Goal: Information Seeking & Learning: Learn about a topic

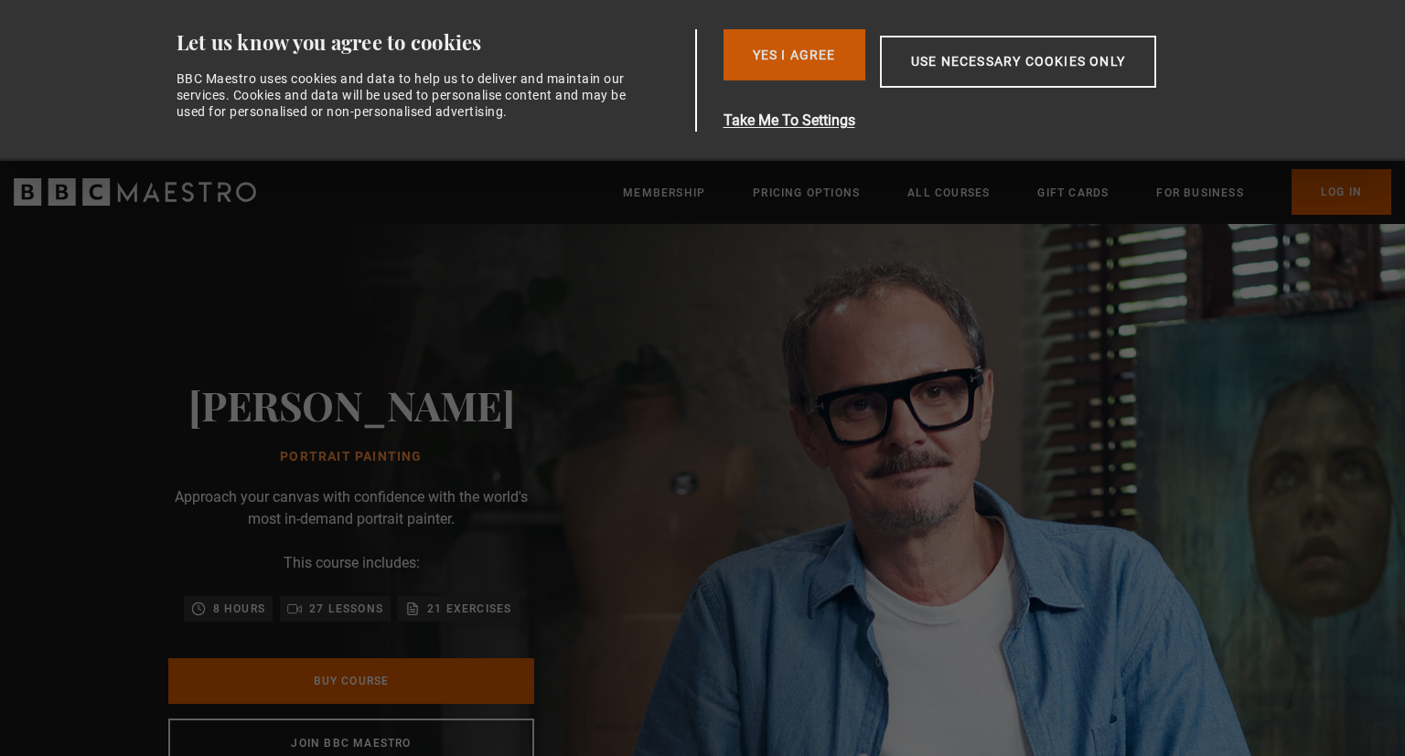
click at [798, 42] on button "Yes I Agree" at bounding box center [794, 54] width 142 height 51
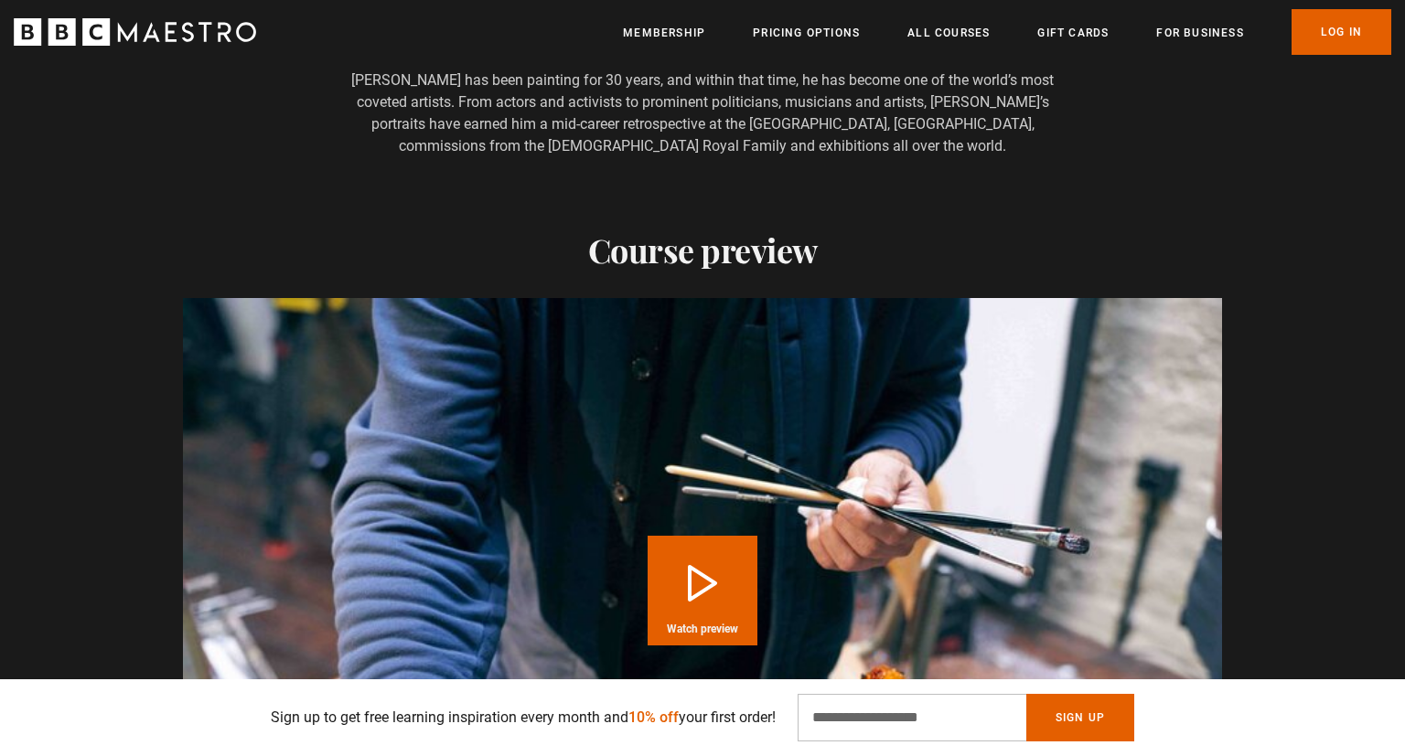
scroll to position [1672, 0]
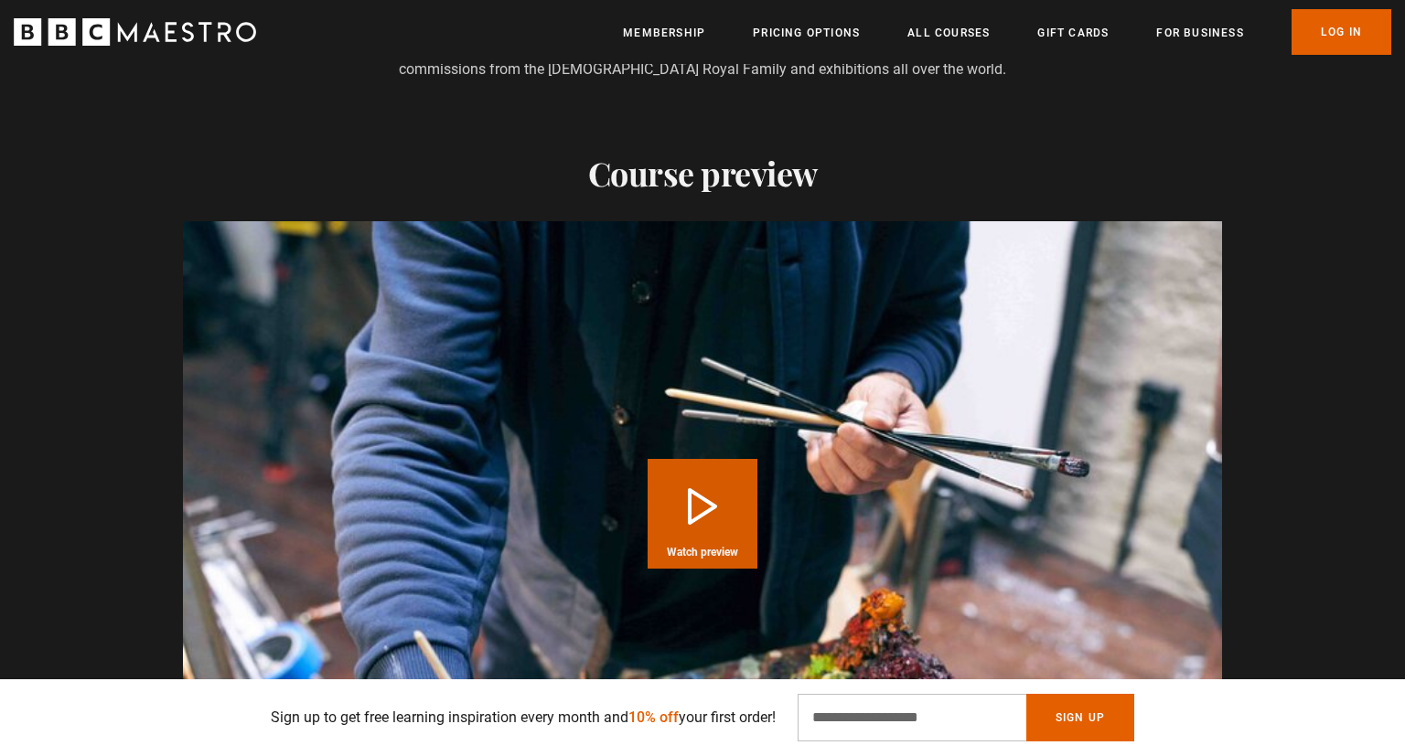
click at [685, 459] on button "Play Course overview for Portrait Painting with [PERSON_NAME] Watch preview" at bounding box center [703, 514] width 110 height 110
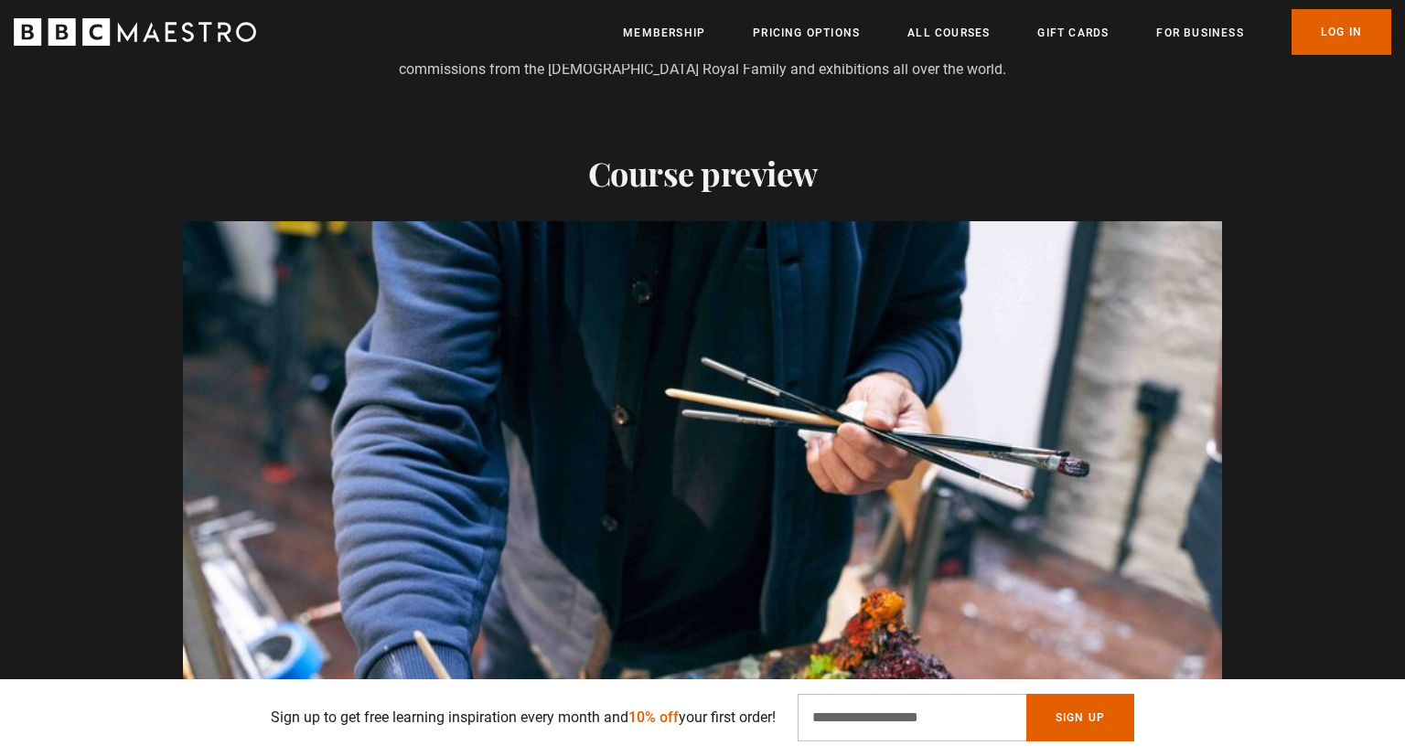
scroll to position [1830, 0]
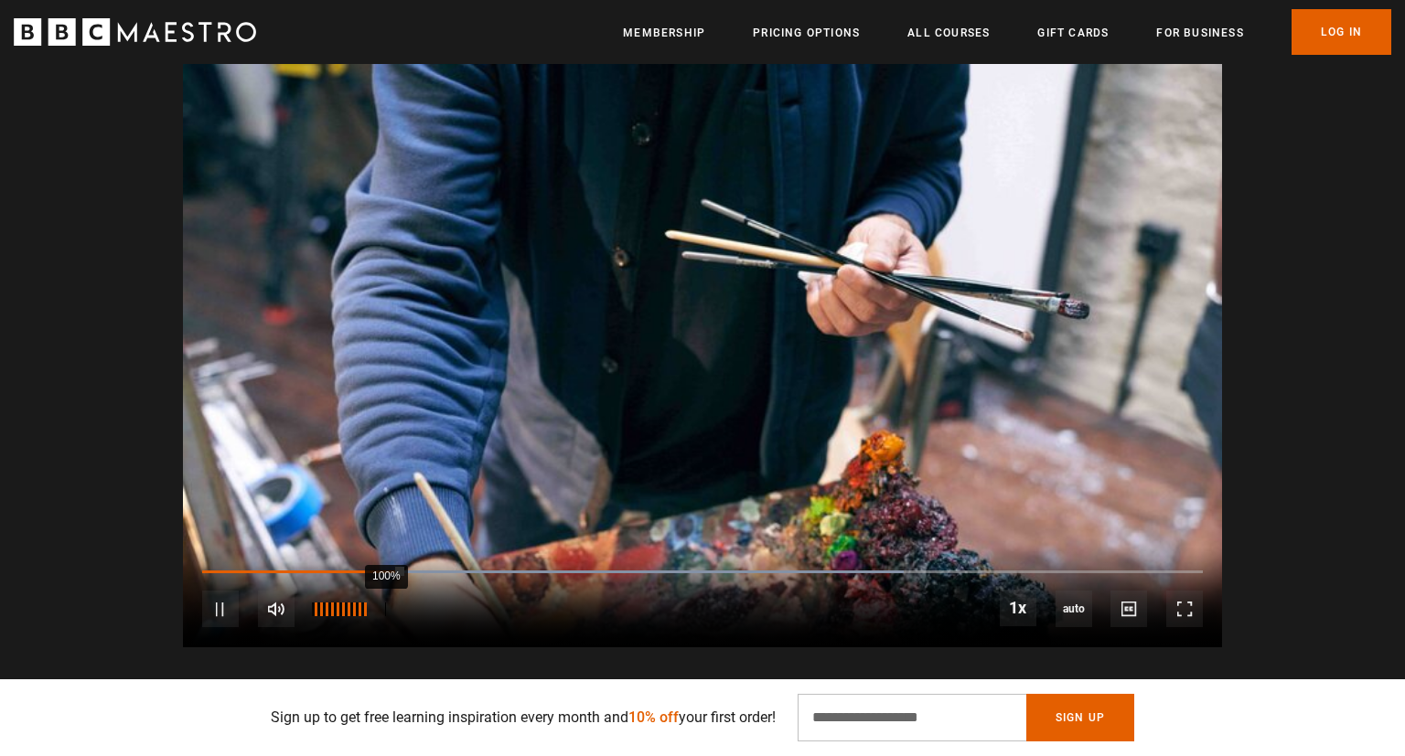
click at [367, 597] on div "100%" at bounding box center [339, 609] width 55 height 37
click at [1101, 562] on div "10s Skip Back 10 seconds Pause 10s Skip Forward 10 seconds Loaded : 100.00% 1:3…" at bounding box center [702, 598] width 1039 height 102
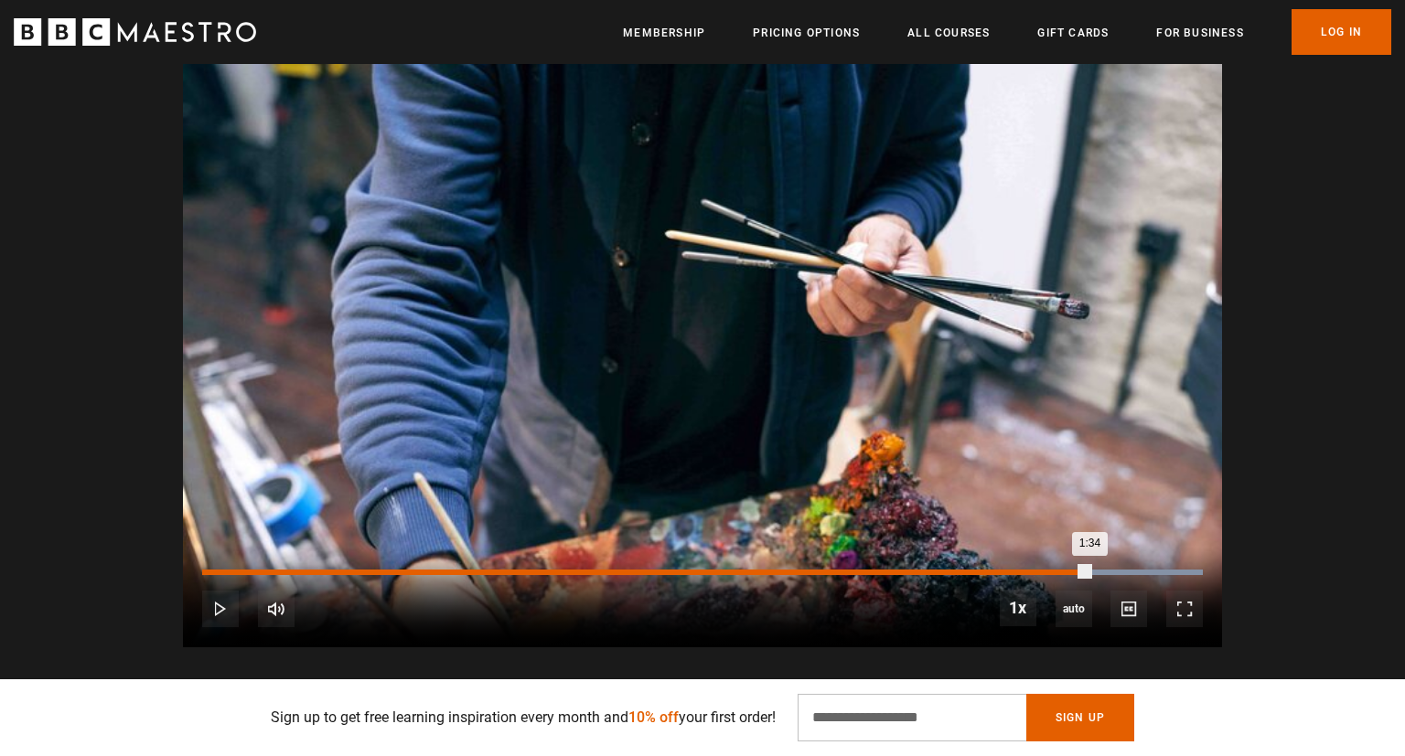
click at [1089, 570] on div "Loaded : 100.00% 1:34 1:34" at bounding box center [702, 572] width 1001 height 5
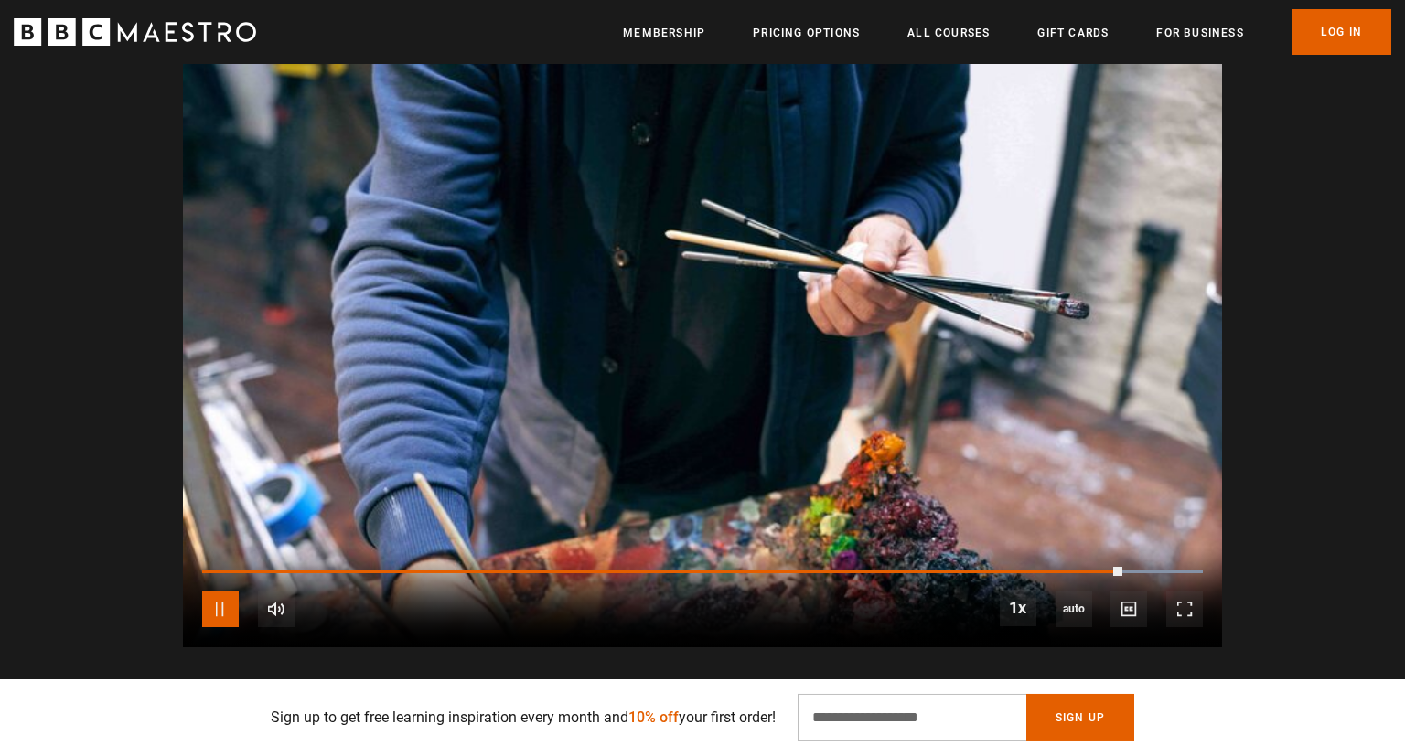
click at [218, 609] on span "Video Player" at bounding box center [220, 609] width 37 height 37
click at [219, 604] on span "Video Player" at bounding box center [220, 609] width 37 height 37
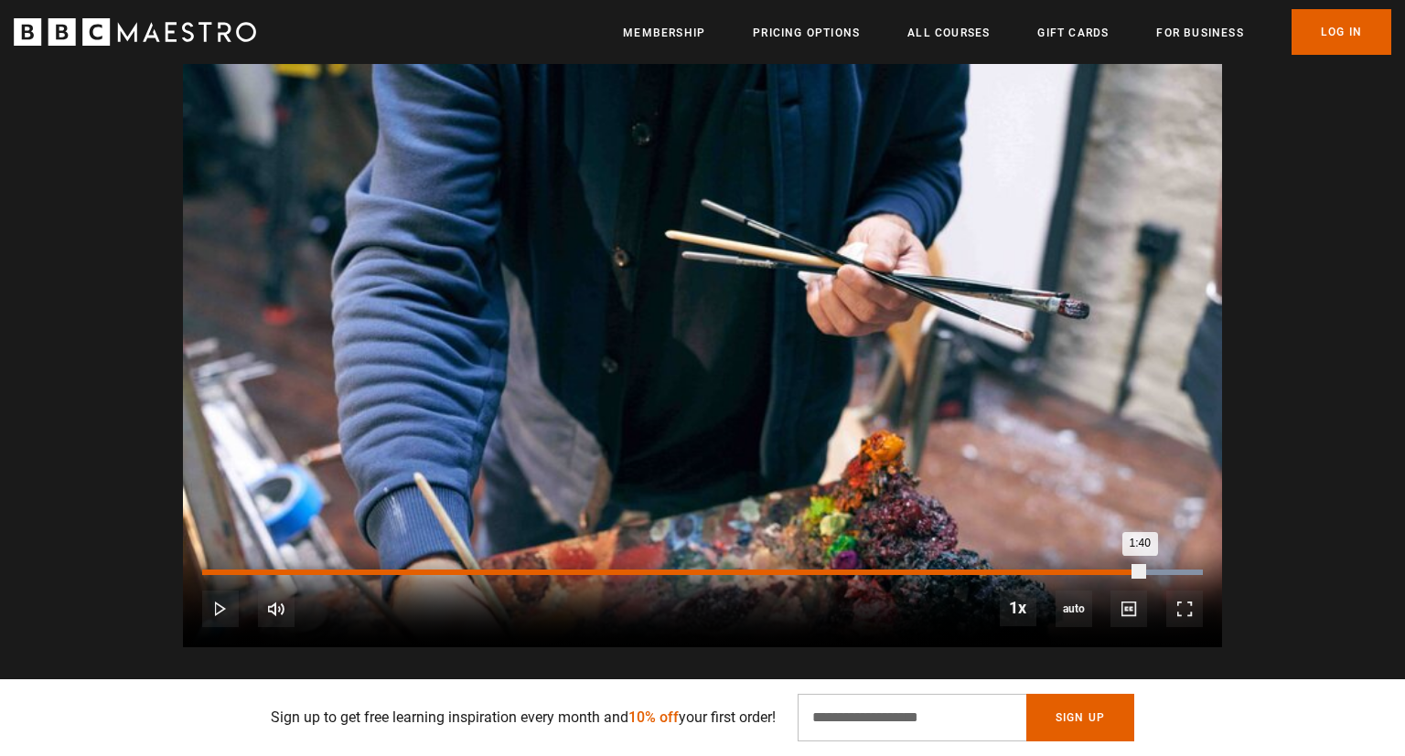
click at [1104, 570] on div "Loaded : 100.00% 1:36 1:40" at bounding box center [702, 572] width 1001 height 5
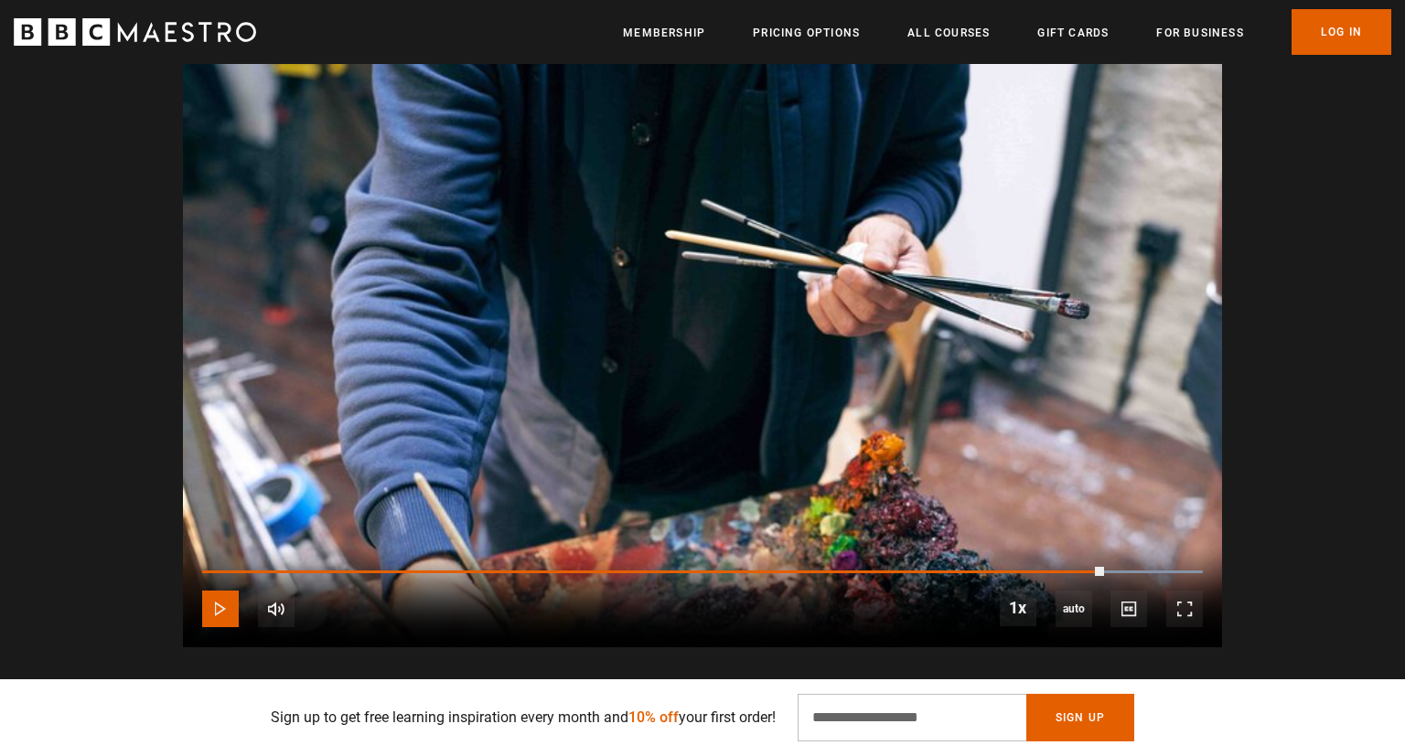
click at [214, 600] on span "Video Player" at bounding box center [220, 609] width 37 height 37
click at [1261, 283] on div "Video Player is loading. Play Course overview for Portrait Painting with [PERSO…" at bounding box center [702, 355] width 1178 height 584
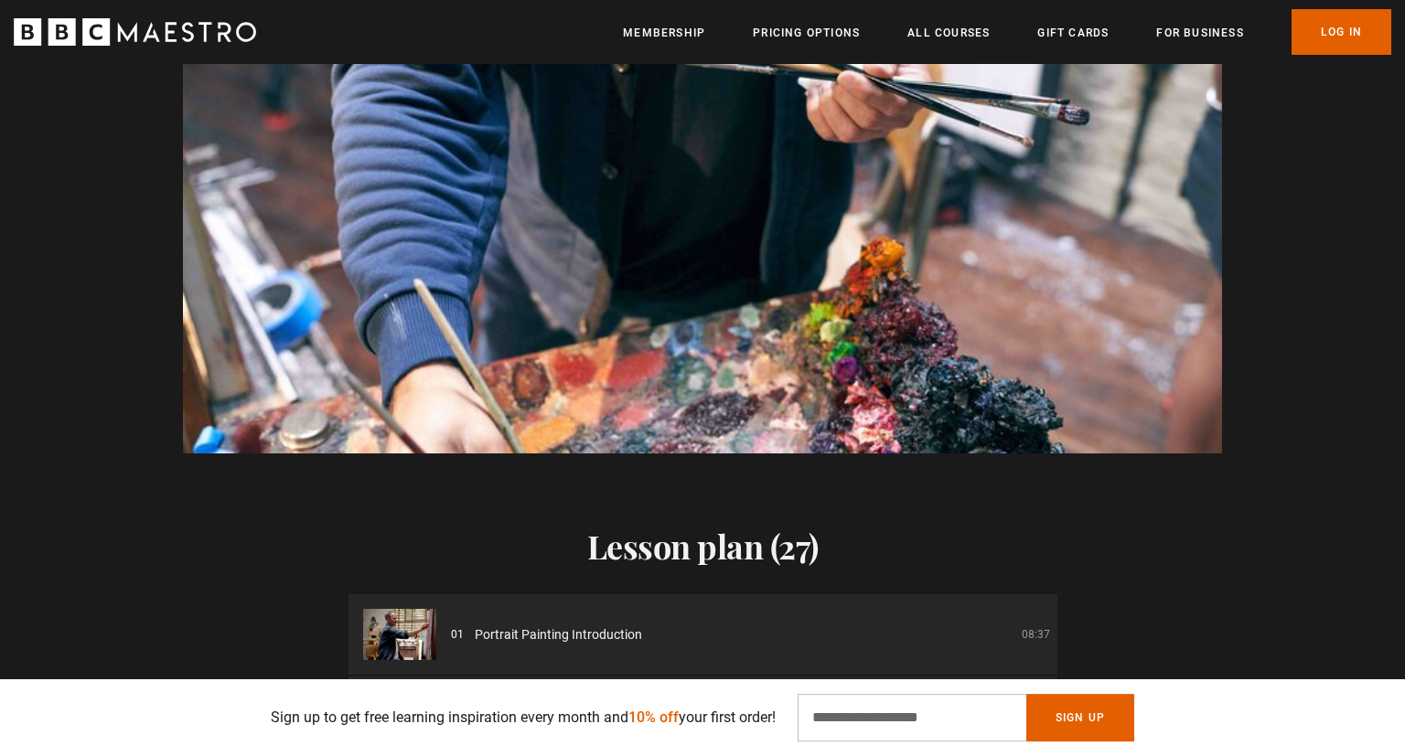
scroll to position [2007, 0]
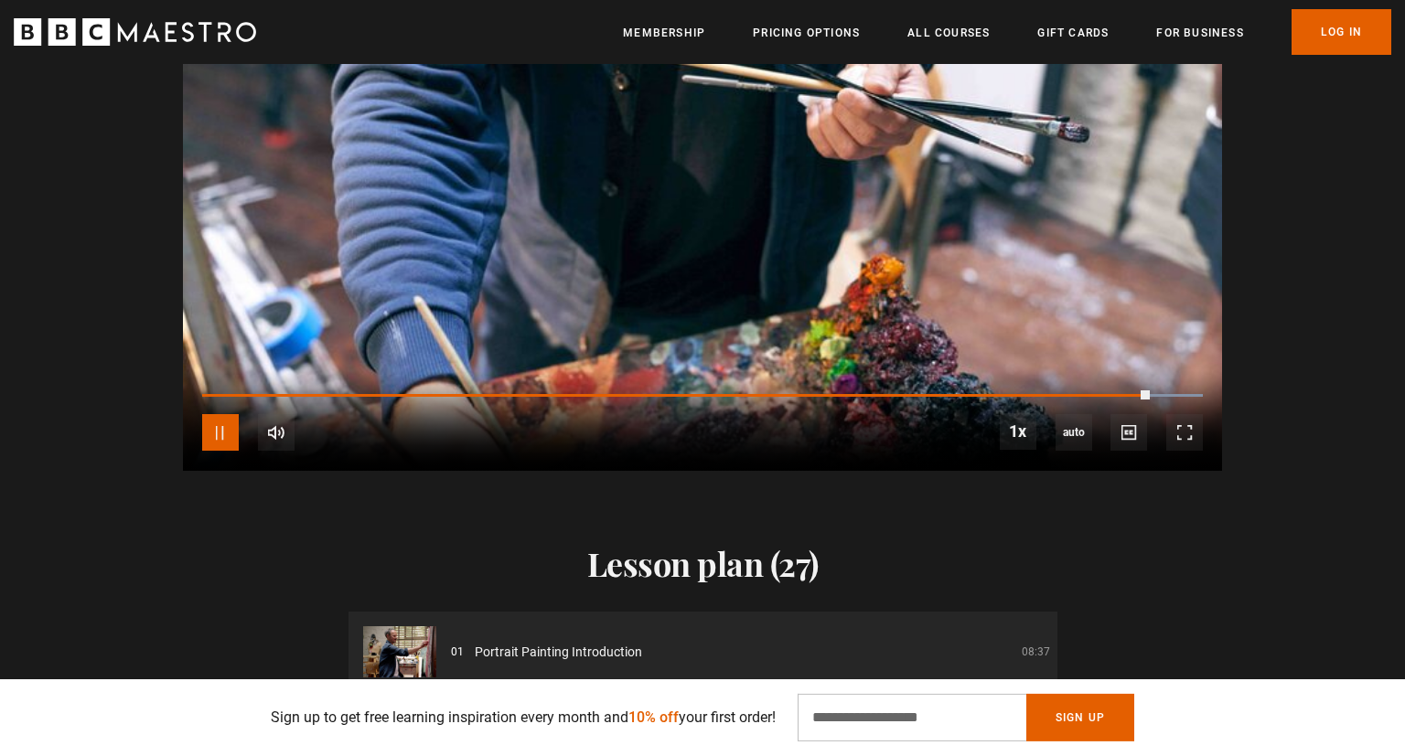
click at [215, 429] on span "Video Player" at bounding box center [220, 432] width 37 height 37
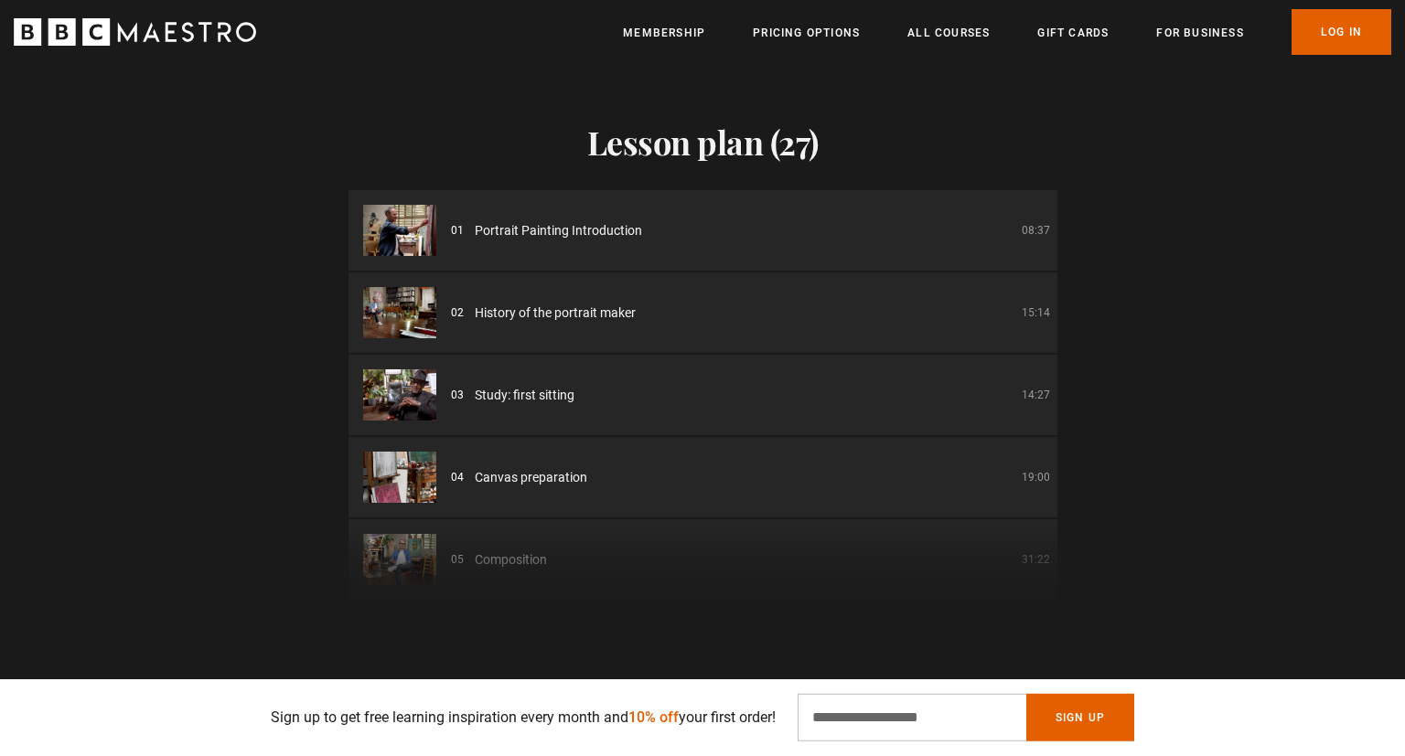
scroll to position [2452, 0]
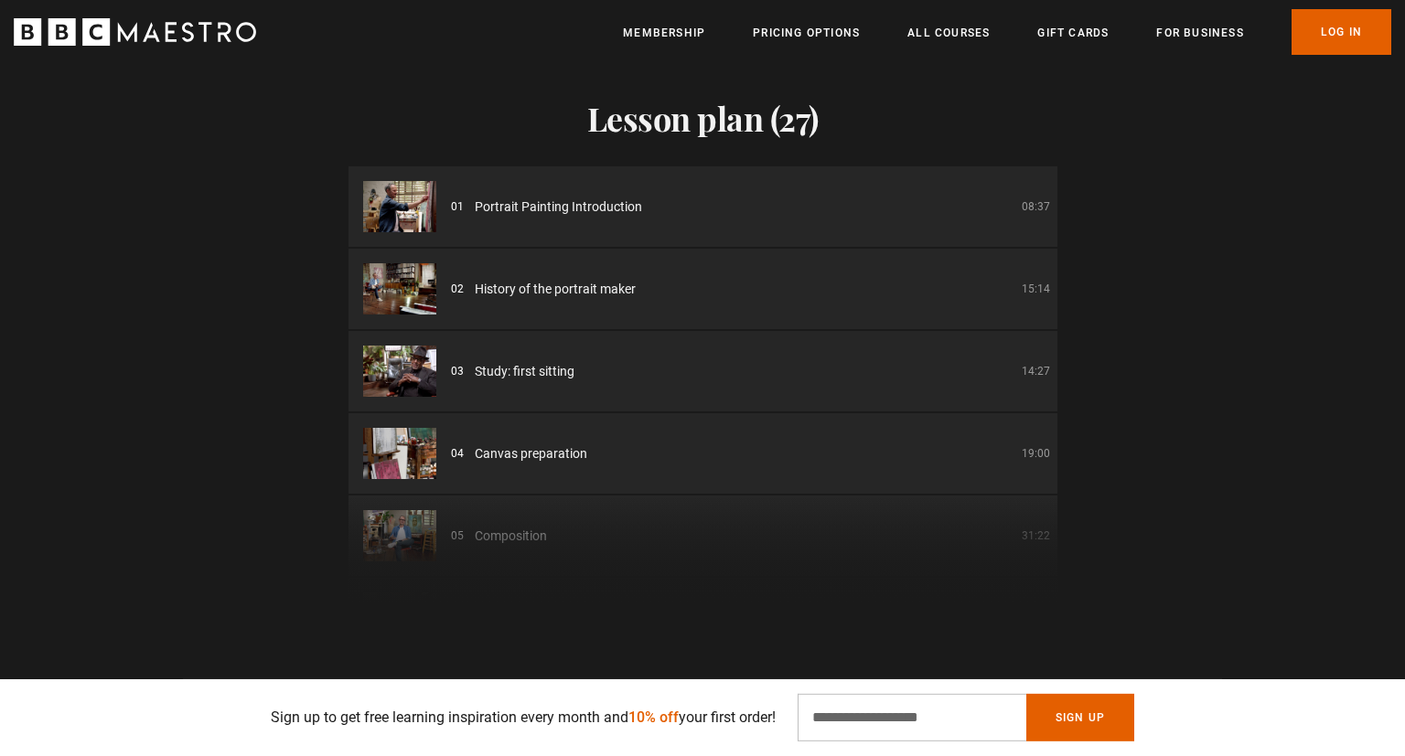
click at [731, 115] on h2 "Lesson plan (27)" at bounding box center [702, 118] width 709 height 38
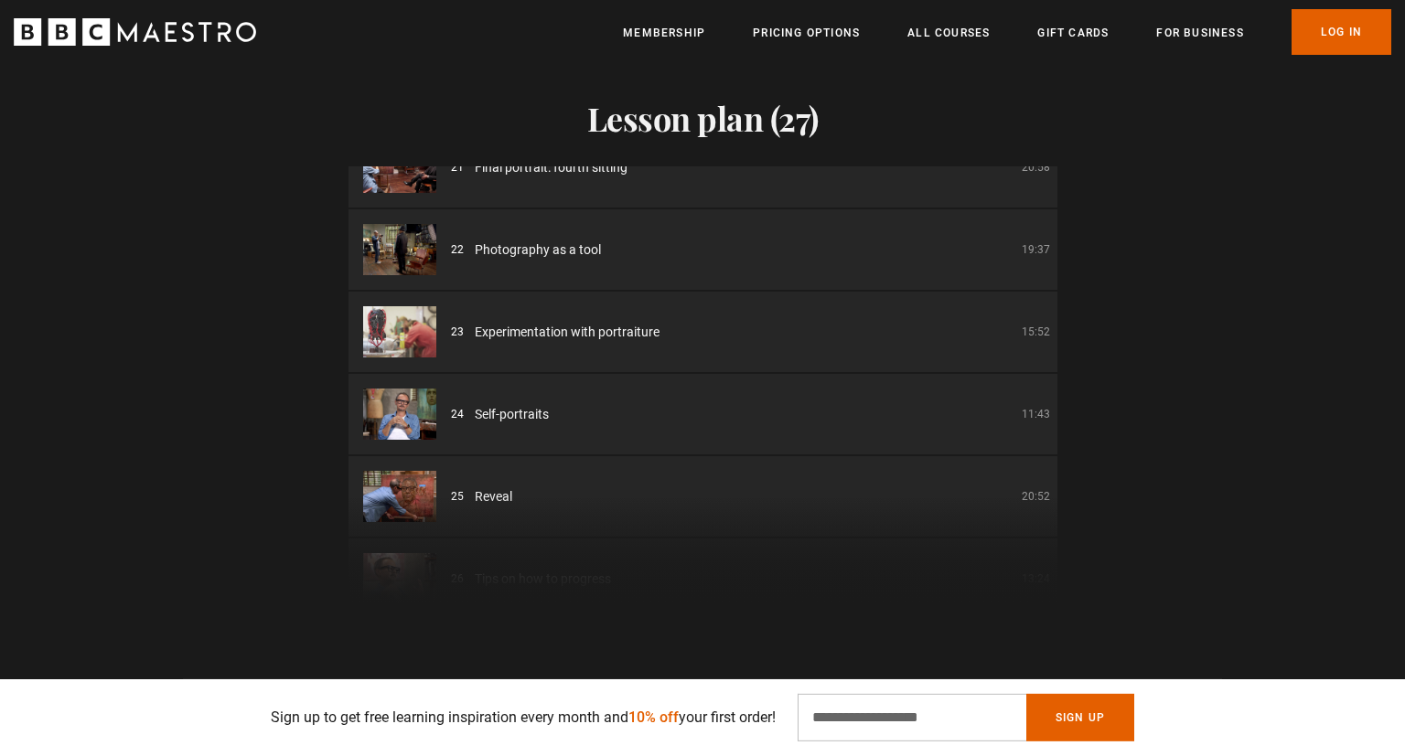
scroll to position [0, 1438]
click at [844, 314] on li "23 Experimentation with portraiture 15:52" at bounding box center [702, 332] width 709 height 80
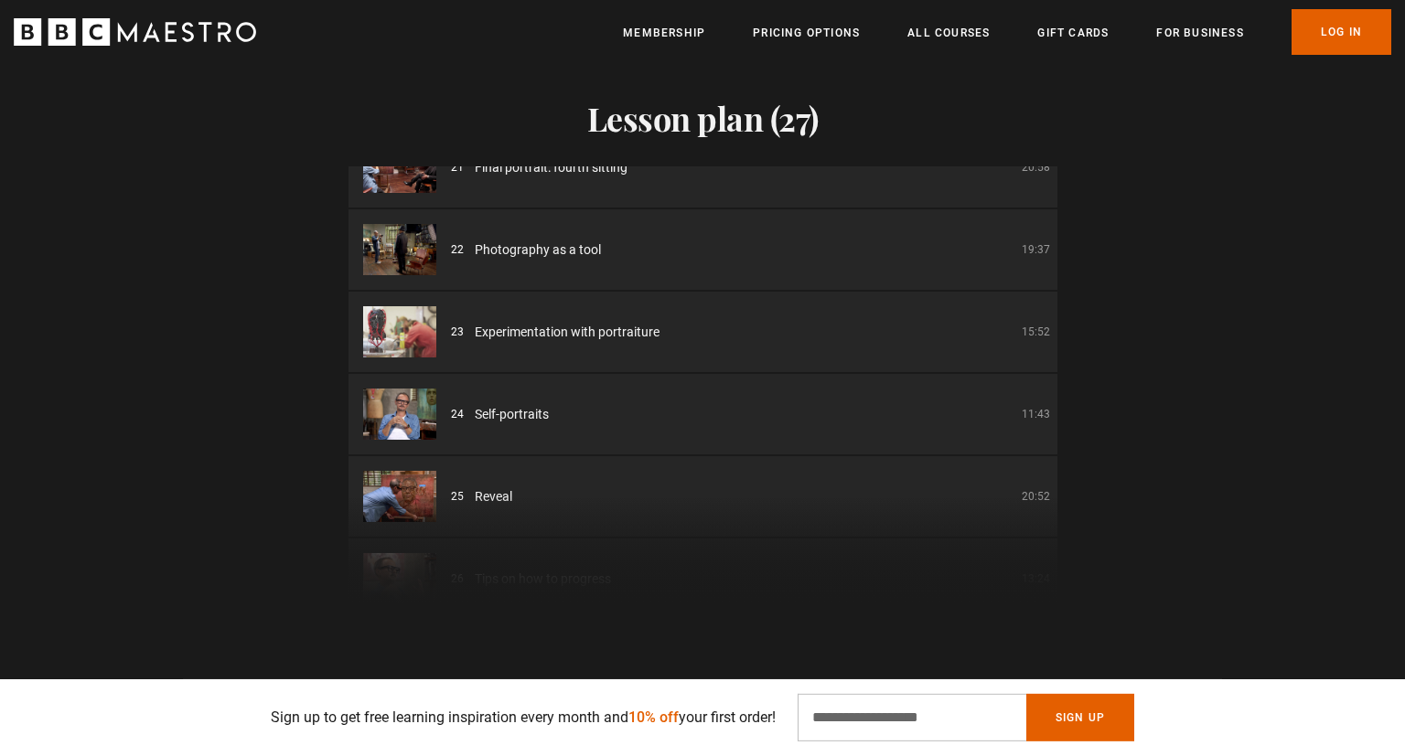
click at [844, 314] on li "23 Experimentation with portraiture 15:52" at bounding box center [702, 332] width 709 height 80
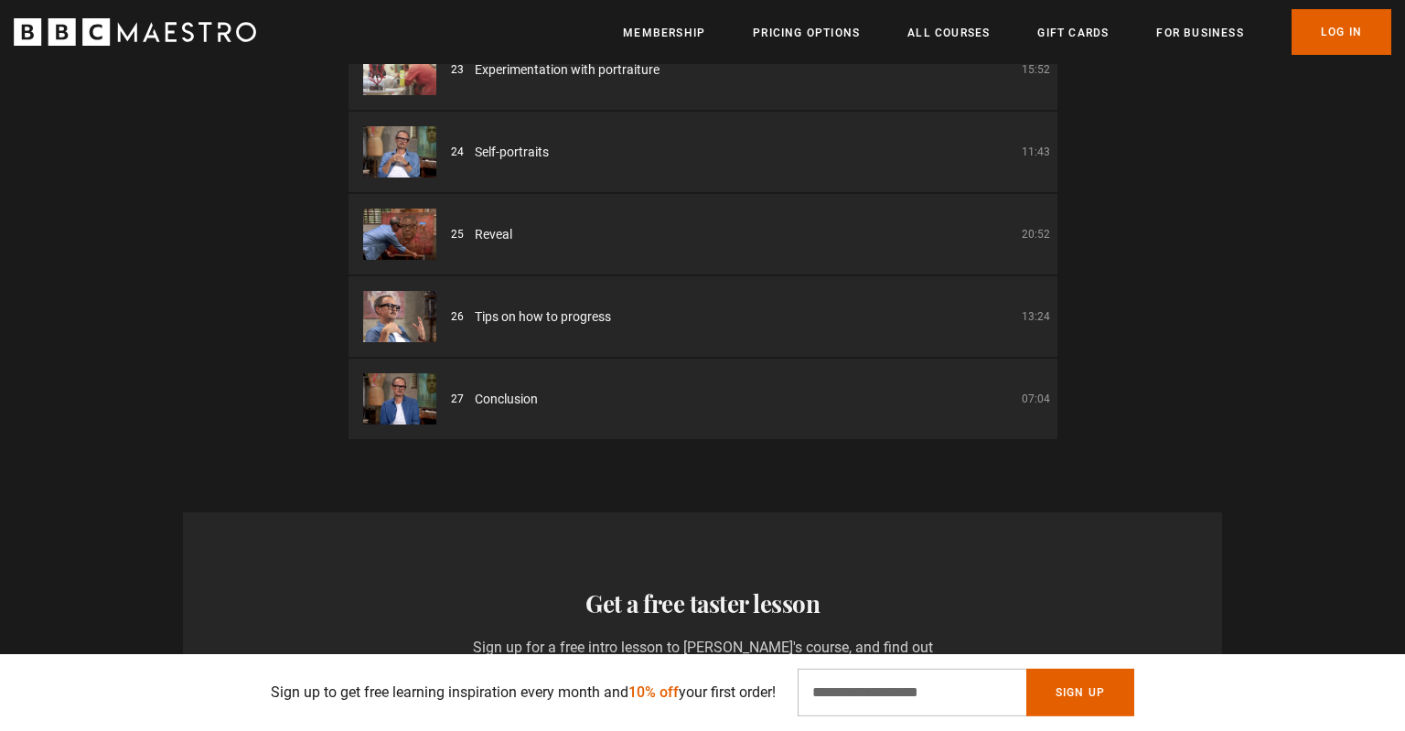
scroll to position [0, 1677]
